Goal: Task Accomplishment & Management: Manage account settings

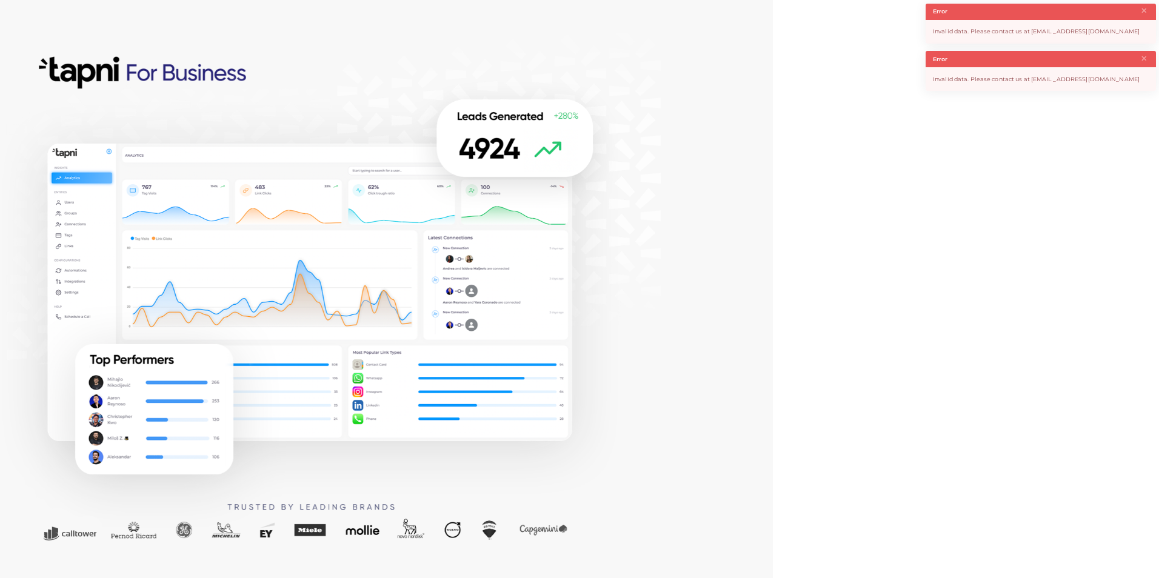
click at [959, 90] on div "Invalid data. Please contact us at [EMAIL_ADDRESS][DOMAIN_NAME]" at bounding box center [1041, 79] width 230 height 24
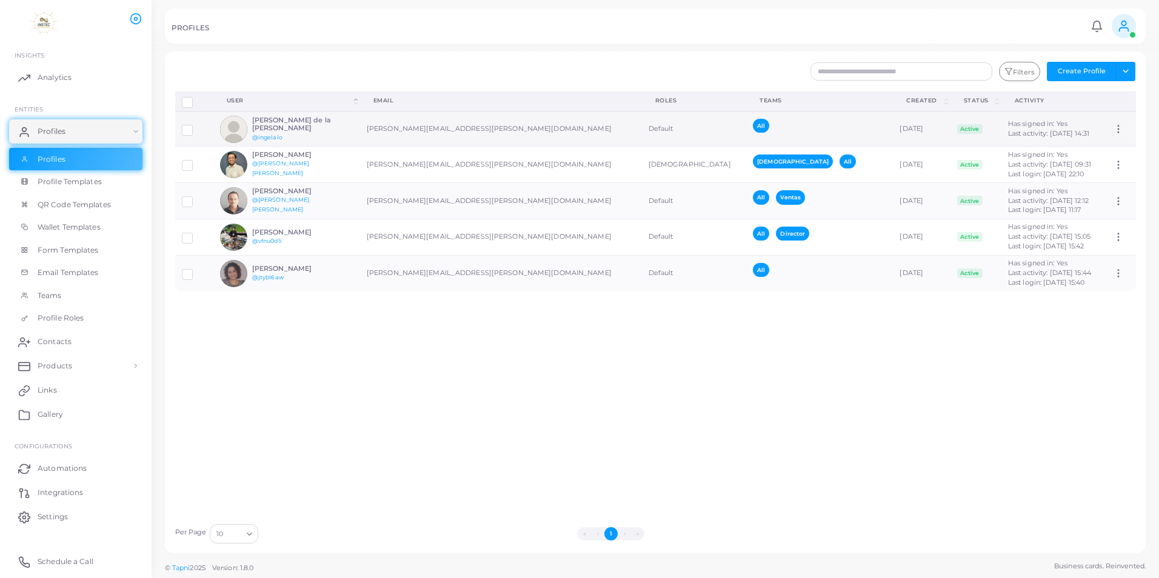
click at [753, 124] on span "All" at bounding box center [761, 126] width 16 height 14
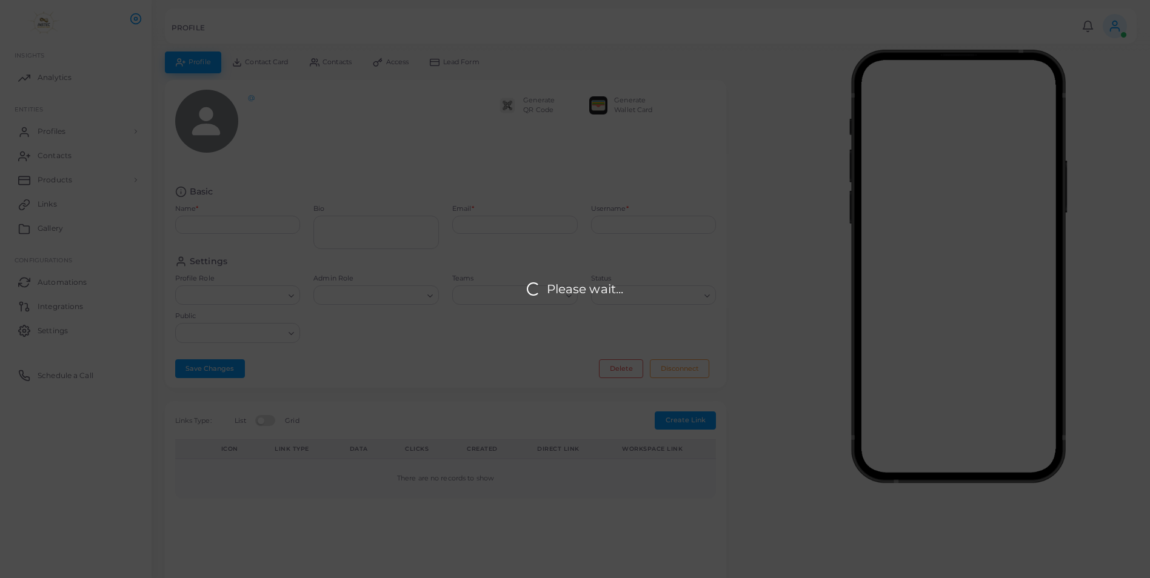
type input "**********"
type input "********"
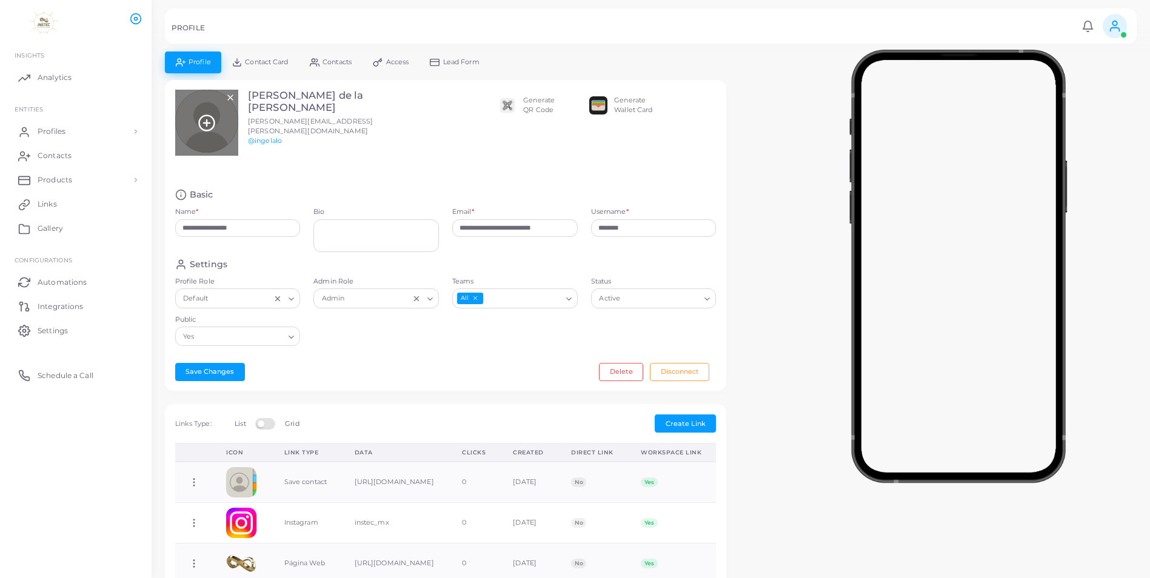
click at [206, 119] on icon at bounding box center [207, 123] width 18 height 18
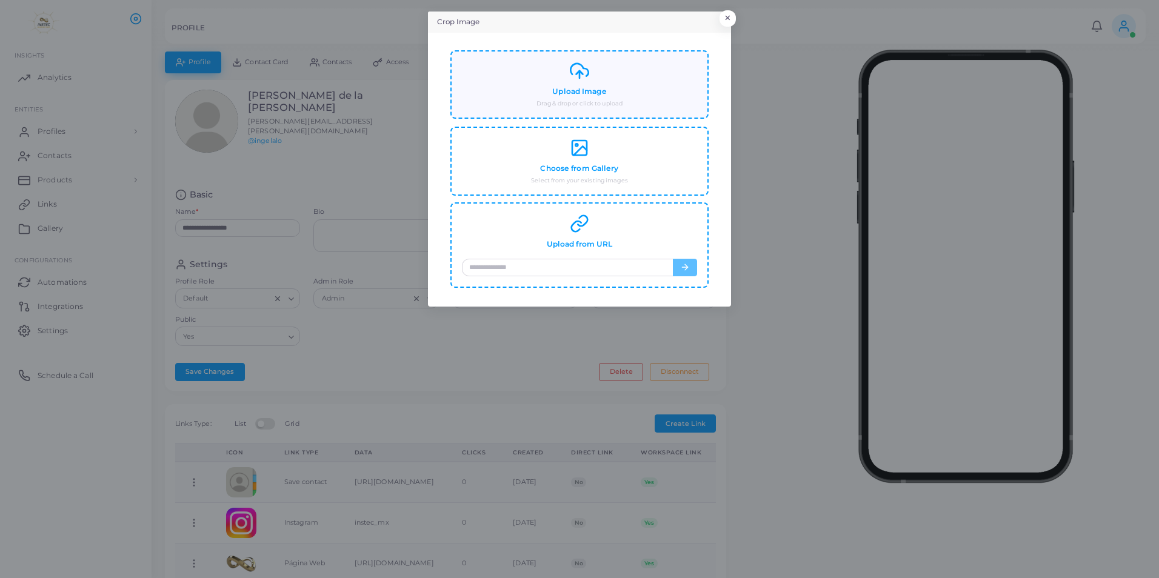
click at [580, 75] on line at bounding box center [580, 74] width 0 height 7
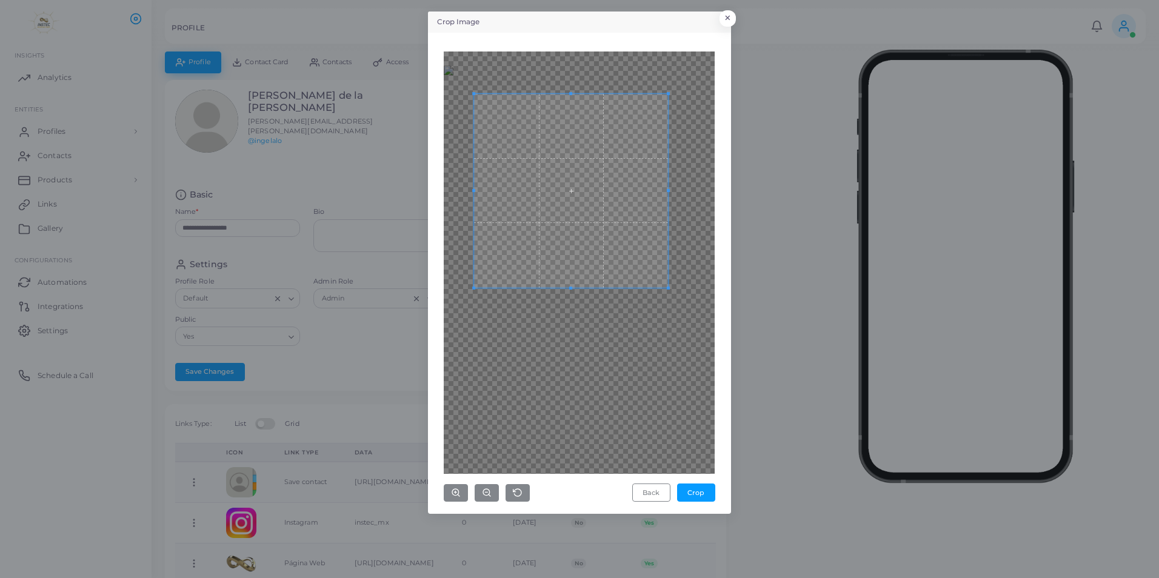
click at [634, 270] on span at bounding box center [571, 191] width 194 height 194
click at [654, 496] on button "Back" at bounding box center [651, 493] width 38 height 18
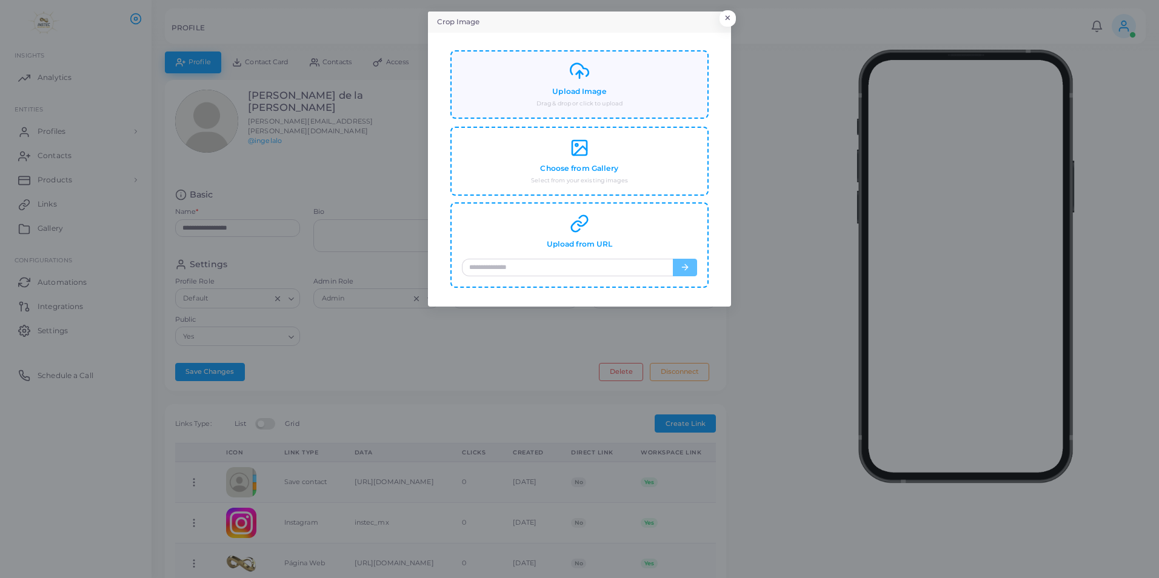
click at [580, 78] on line at bounding box center [580, 74] width 0 height 7
click at [579, 87] on h4 "Upload Image" at bounding box center [579, 91] width 54 height 9
click at [727, 18] on button "×" at bounding box center [726, 21] width 16 height 16
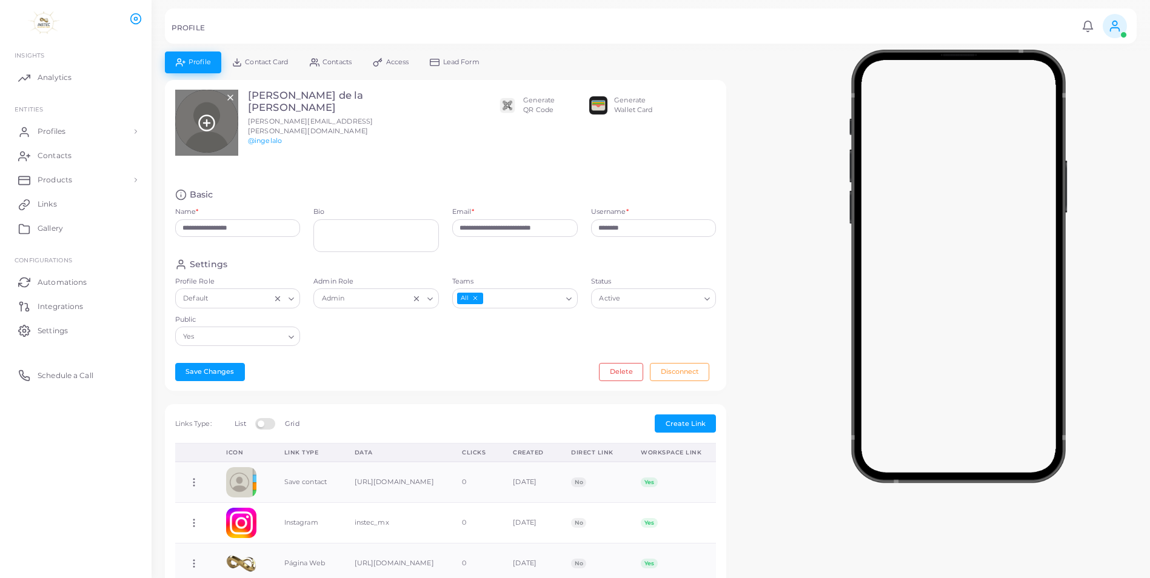
click at [207, 123] on line at bounding box center [207, 123] width 6 height 0
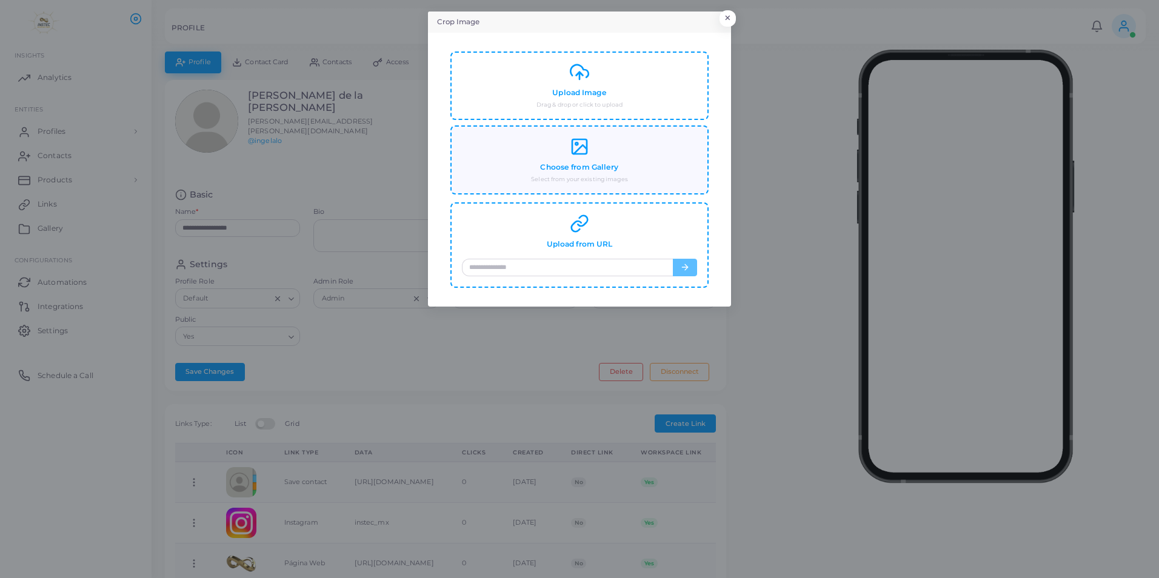
click at [584, 147] on icon at bounding box center [579, 146] width 19 height 19
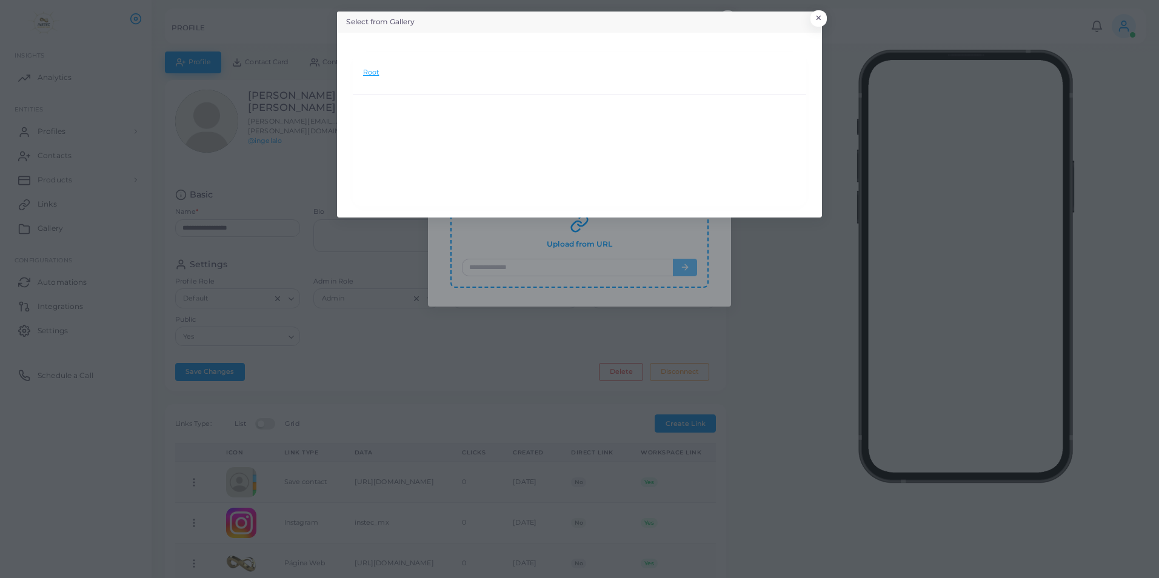
click at [374, 72] on li "Root" at bounding box center [371, 73] width 16 height 10
click at [814, 22] on button "×" at bounding box center [817, 21] width 16 height 16
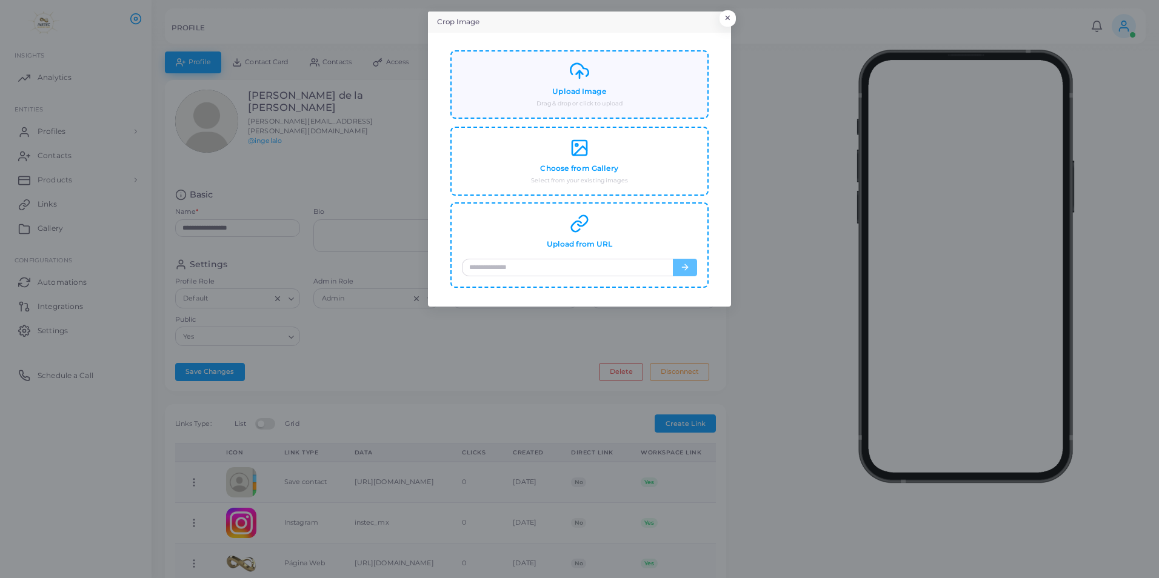
click at [574, 87] on h4 "Upload Image" at bounding box center [579, 91] width 54 height 9
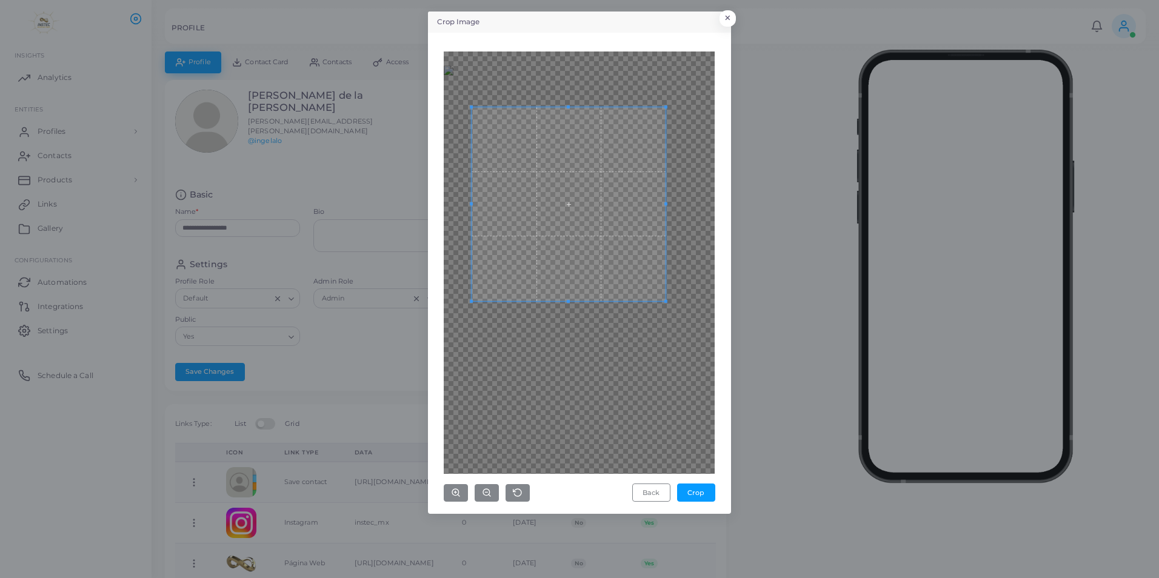
click at [575, 137] on span at bounding box center [569, 204] width 194 height 194
click at [573, 132] on span at bounding box center [567, 203] width 194 height 194
click at [690, 492] on button "Crop" at bounding box center [696, 493] width 38 height 18
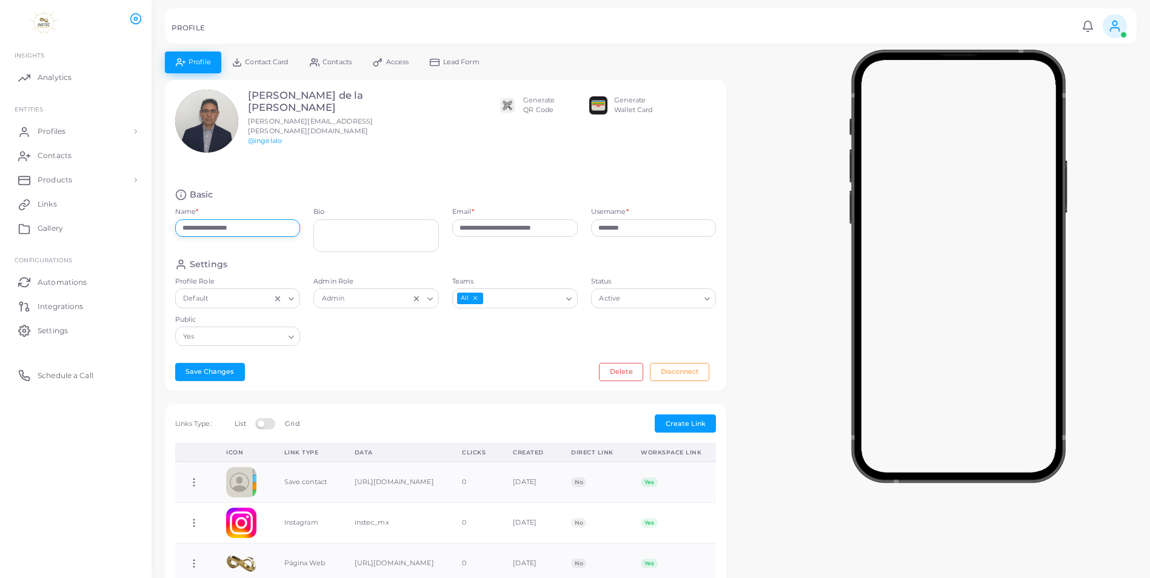
click at [269, 227] on input "**********" at bounding box center [238, 229] width 126 height 18
type input "**********"
click at [362, 171] on div "Eduardo de la Cruz Clemente eduardo.delacruz@instecmx.com @ingelalo" at bounding box center [284, 135] width 231 height 90
click at [349, 230] on textarea "Bio" at bounding box center [376, 236] width 126 height 33
type textarea "**********"
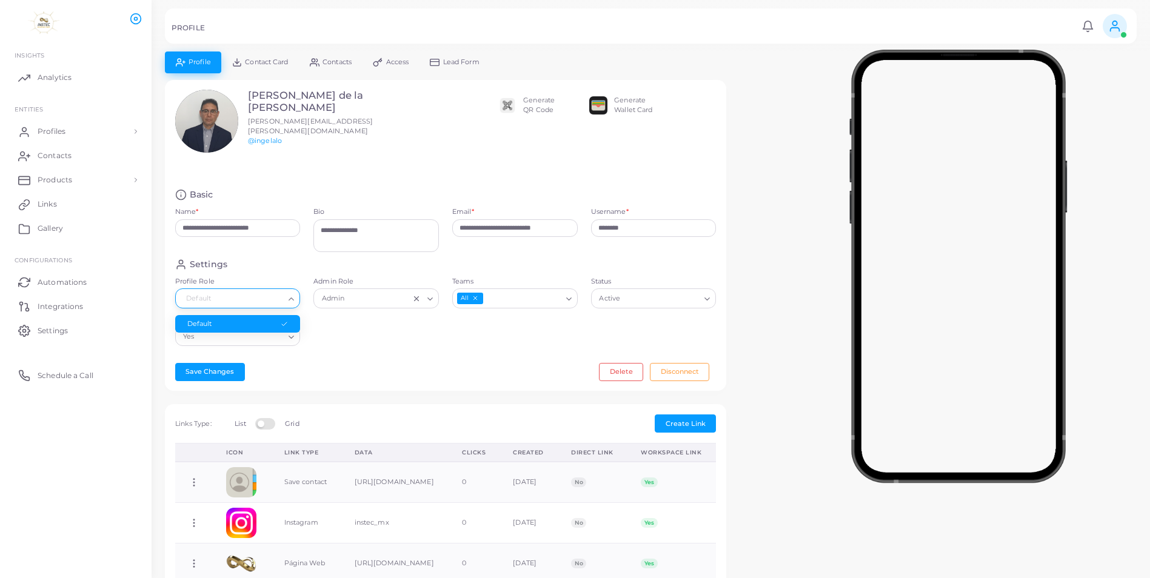
click at [290, 297] on icon "Search for option" at bounding box center [291, 299] width 9 height 9
click at [290, 296] on icon "Search for option" at bounding box center [291, 299] width 9 height 9
click at [214, 370] on button "Save Changes" at bounding box center [210, 372] width 70 height 18
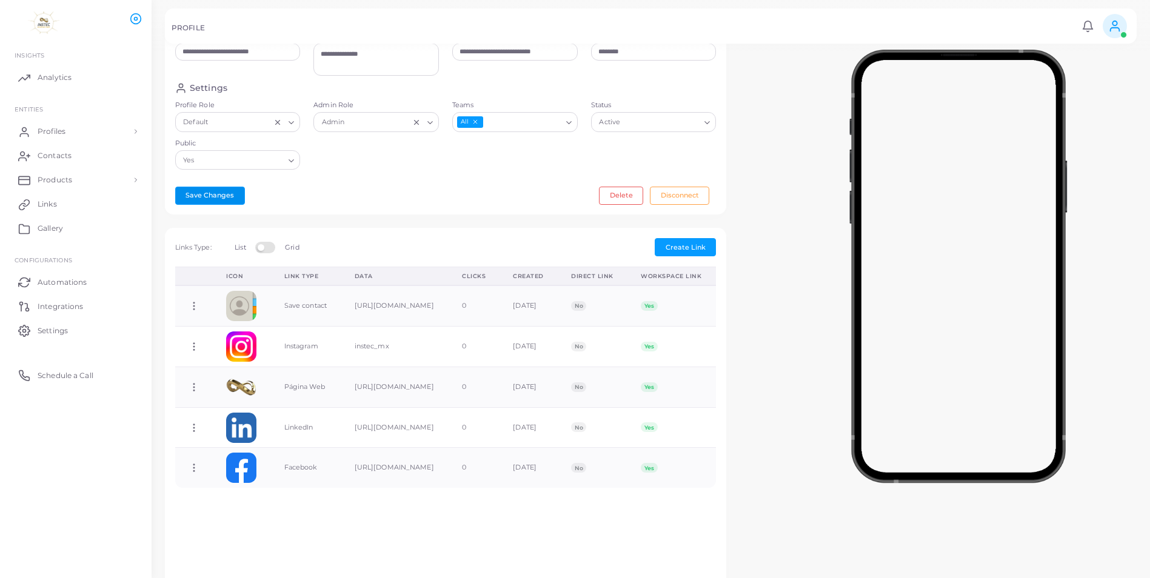
scroll to position [303, 0]
